Goal: Manage account settings

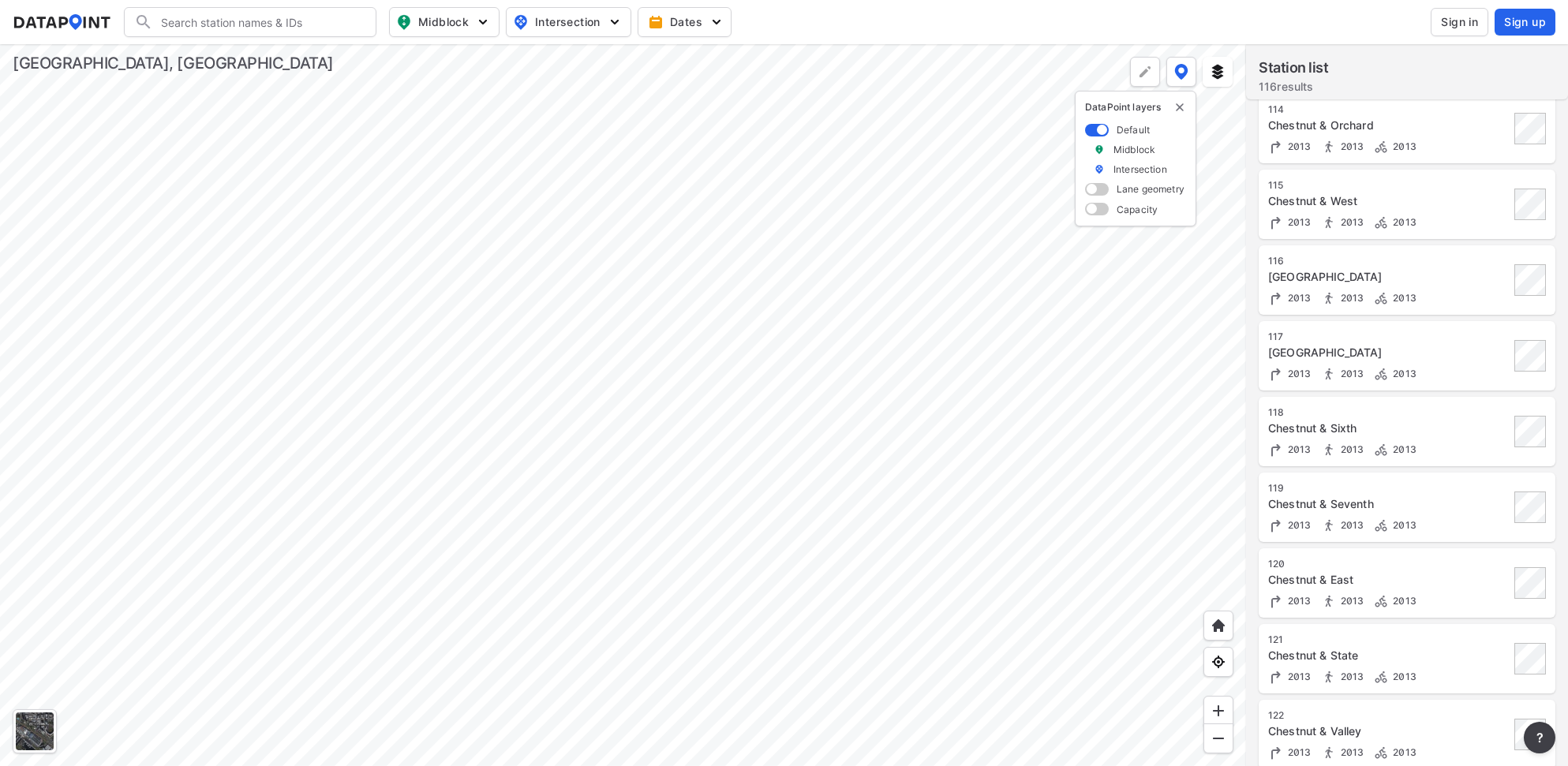
scroll to position [888, 0]
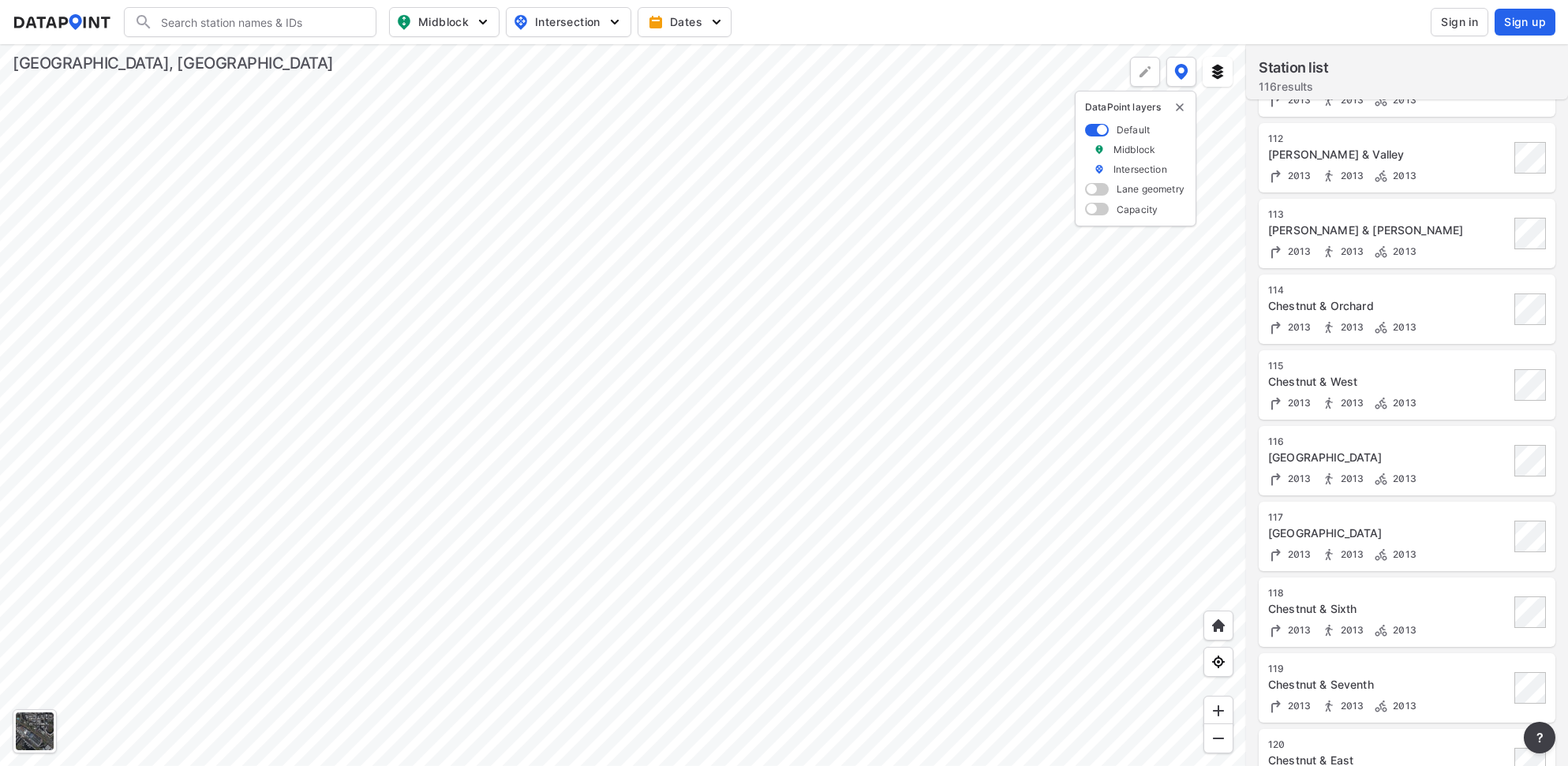
click at [540, 377] on div at bounding box center [622, 406] width 1246 height 722
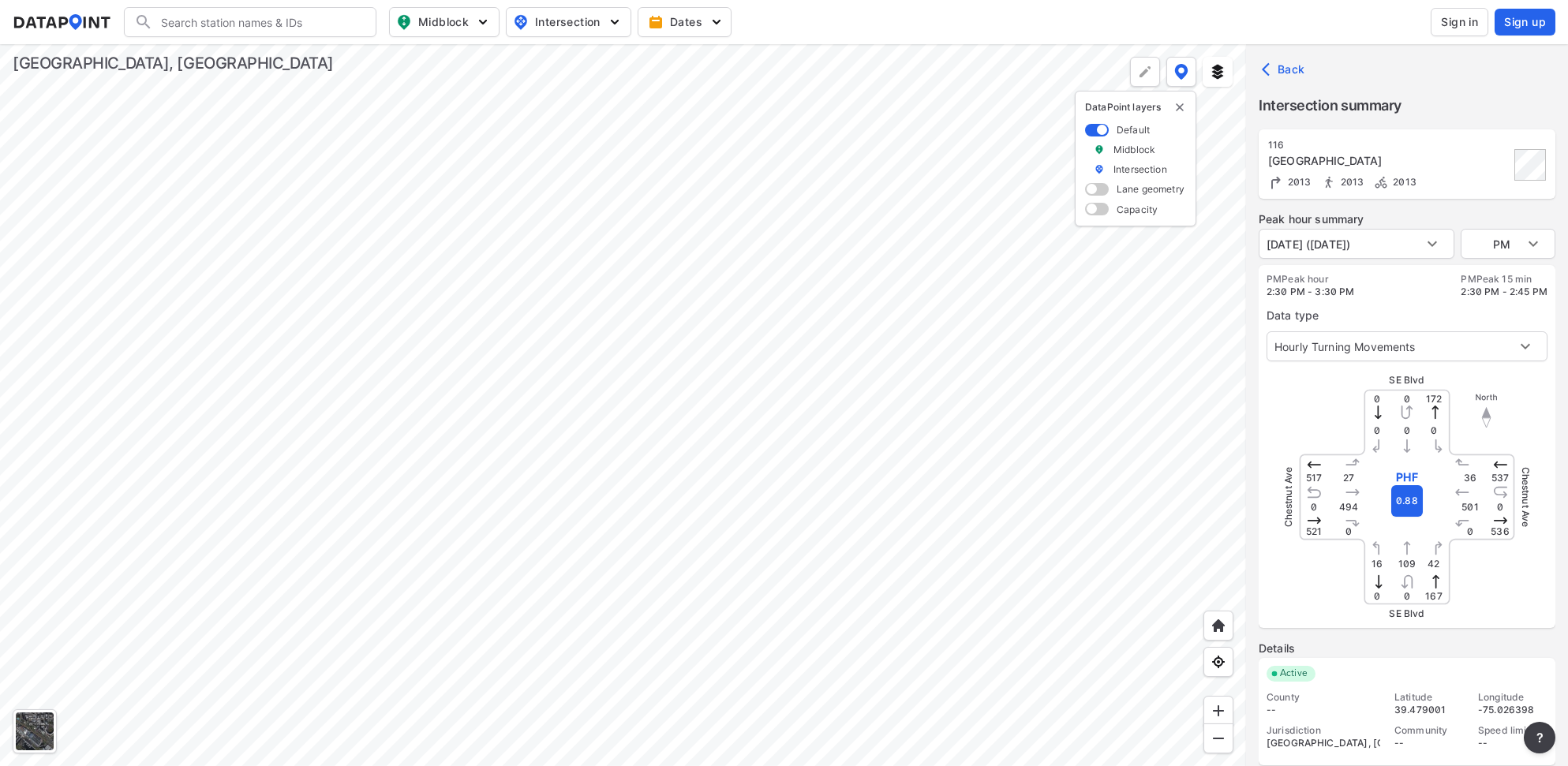
click at [1097, 205] on span at bounding box center [1097, 209] width 23 height 13
click at [1095, 211] on input "checkbox" at bounding box center [1090, 211] width 11 height 0
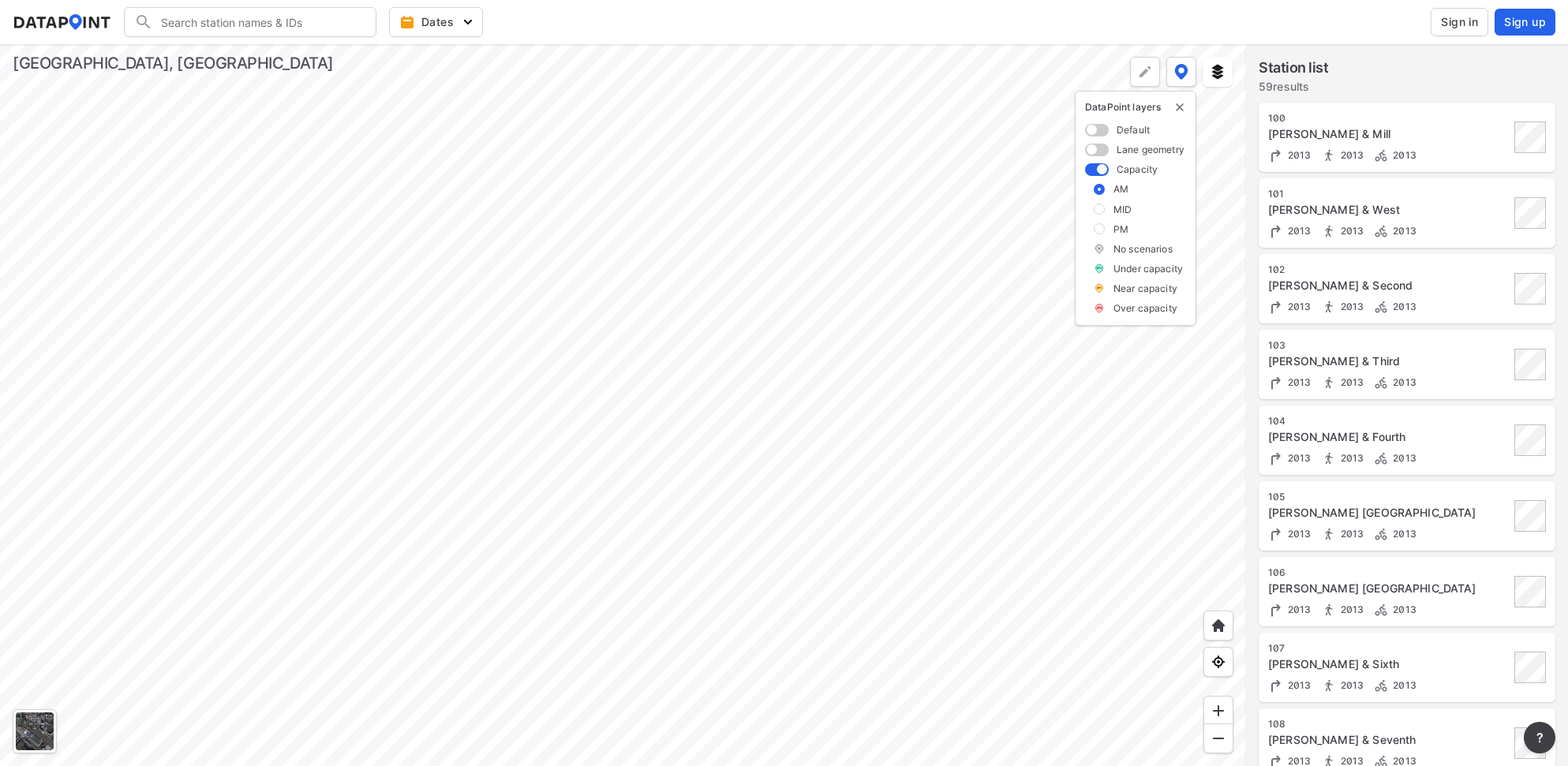
click at [1097, 166] on span at bounding box center [1097, 169] width 23 height 13
click at [1095, 171] on input "checkbox" at bounding box center [1090, 171] width 11 height 0
click at [1098, 189] on span at bounding box center [1097, 189] width 23 height 13
click at [1095, 191] on input "checkbox" at bounding box center [1090, 191] width 11 height 0
click at [1097, 211] on span at bounding box center [1097, 209] width 23 height 13
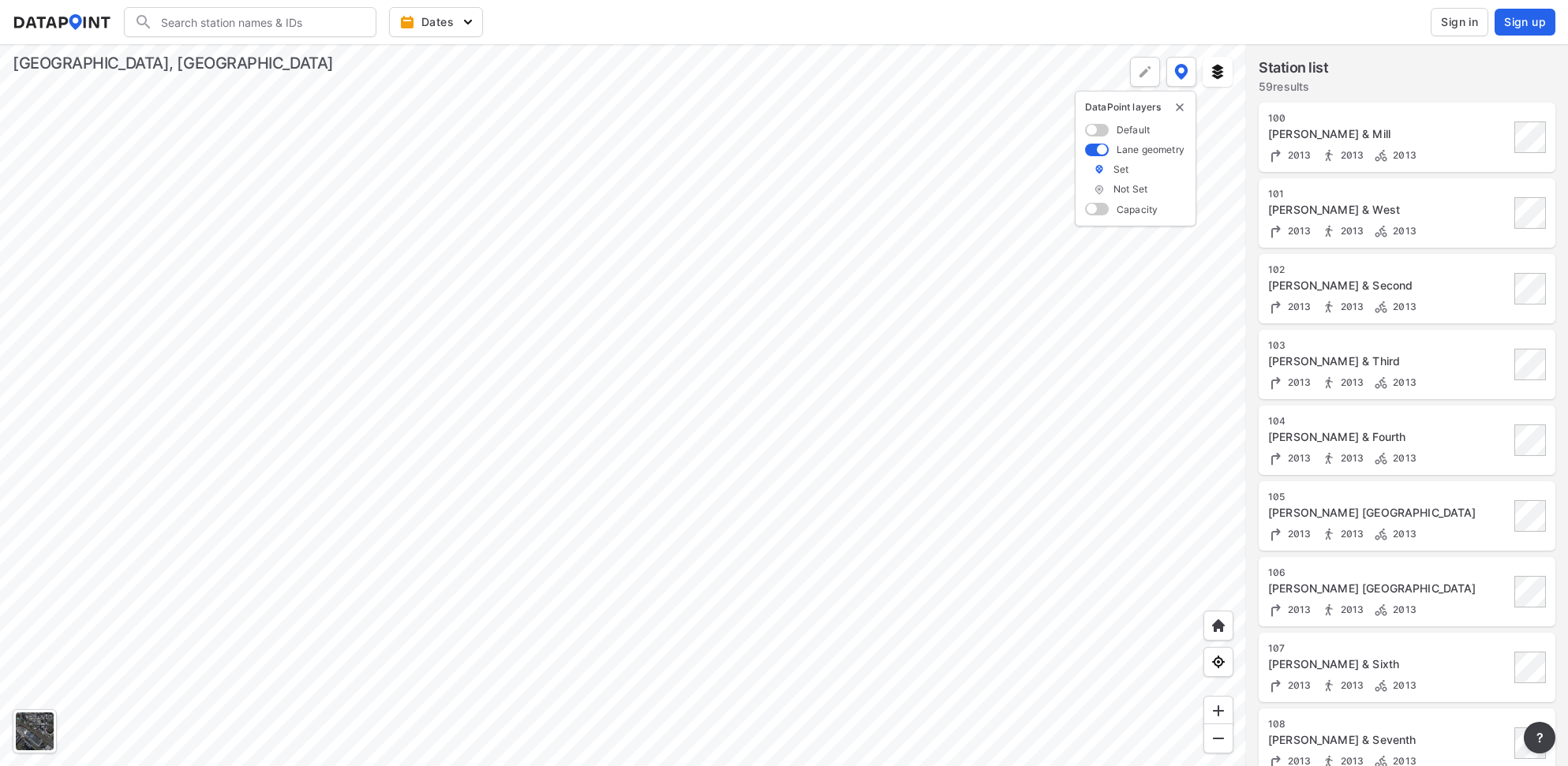
click at [1095, 211] on input "checkbox" at bounding box center [1090, 211] width 11 height 0
click at [1094, 224] on label at bounding box center [1098, 228] width 11 height 11
click at [0, 0] on input "checkbox" at bounding box center [0, 0] width 0 height 0
click at [1098, 208] on label at bounding box center [1098, 209] width 11 height 11
click at [0, 0] on input "checkbox" at bounding box center [0, 0] width 0 height 0
